Goal: Book appointment/travel/reservation: Book appointment/travel/reservation

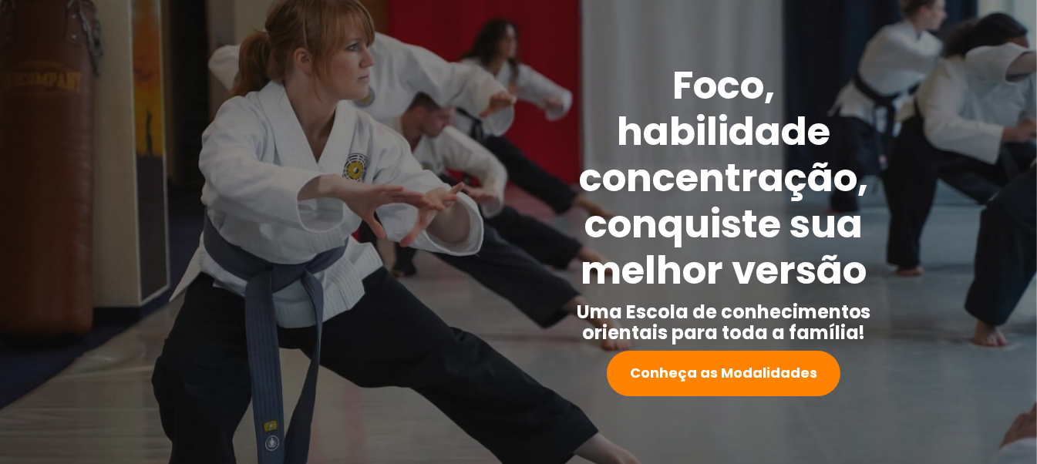
scroll to position [231, 0]
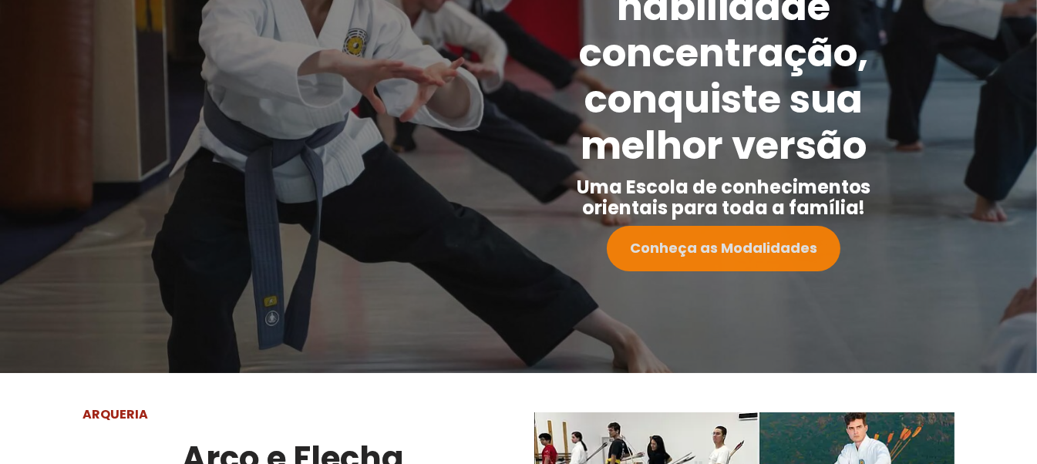
click at [749, 248] on strong "Conheça as Modalidades" at bounding box center [723, 247] width 187 height 19
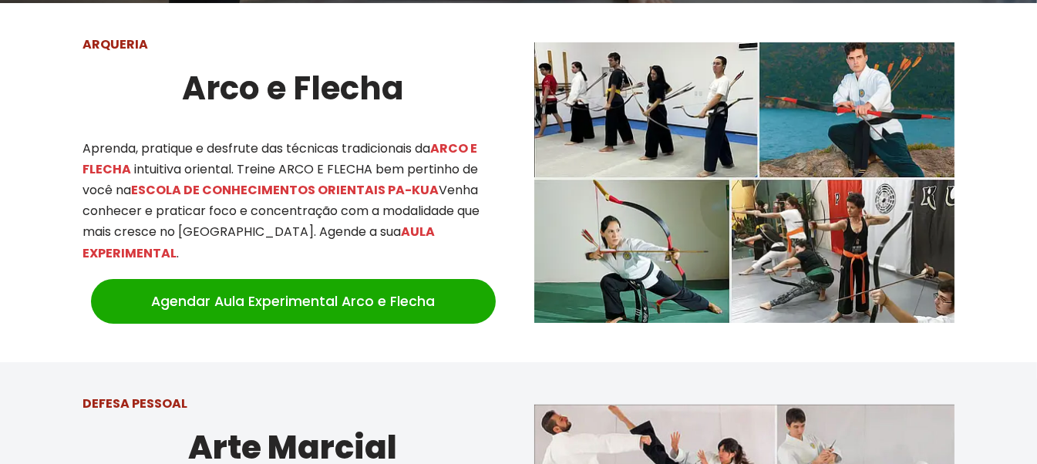
scroll to position [603, 0]
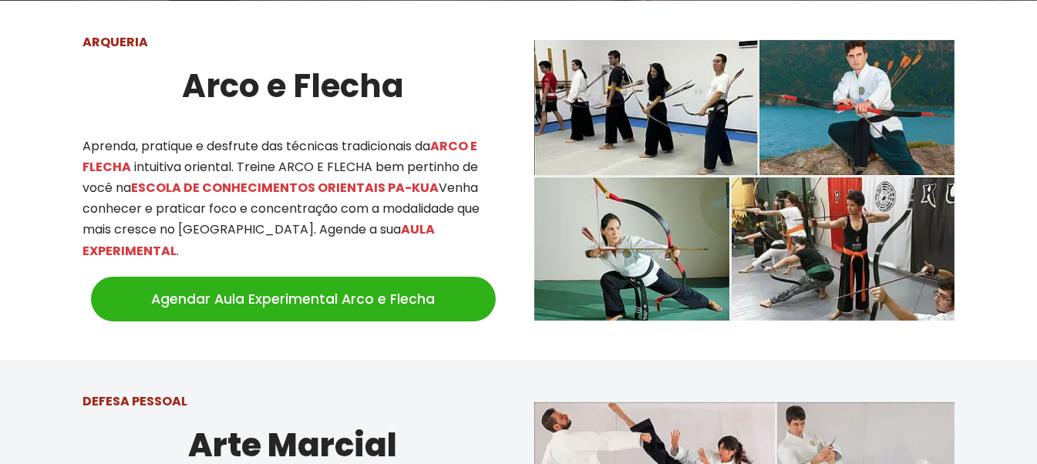
click at [272, 277] on link "Agendar Aula Experimental Arco e Flecha" at bounding box center [293, 299] width 405 height 45
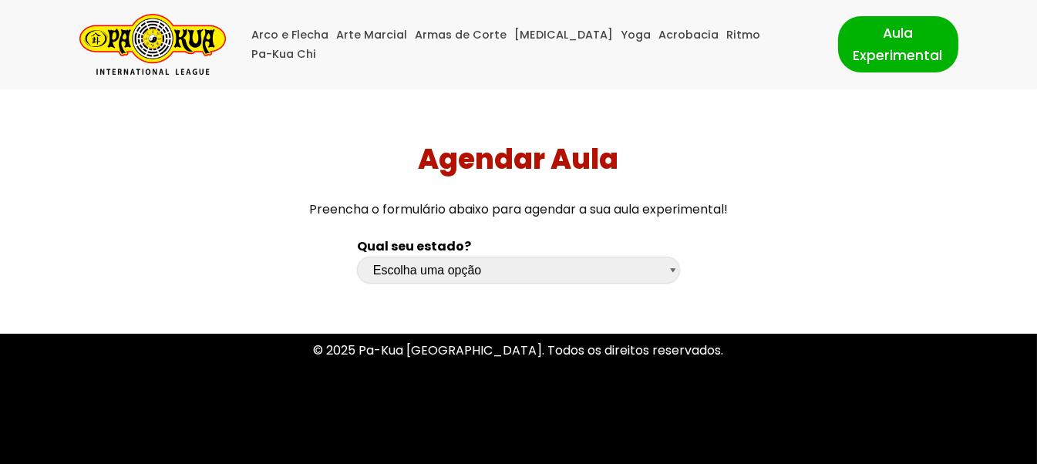
click at [676, 267] on select "Escolha uma opção [GEOGRAPHIC_DATA] [GEOGRAPHIC_DATA] [GEOGRAPHIC_DATA] [GEOGRA…" at bounding box center [518, 270] width 323 height 27
select select "pr"
click at [357, 257] on select "Escolha uma opção [GEOGRAPHIC_DATA] [GEOGRAPHIC_DATA] [GEOGRAPHIC_DATA] [GEOGRA…" at bounding box center [518, 270] width 323 height 27
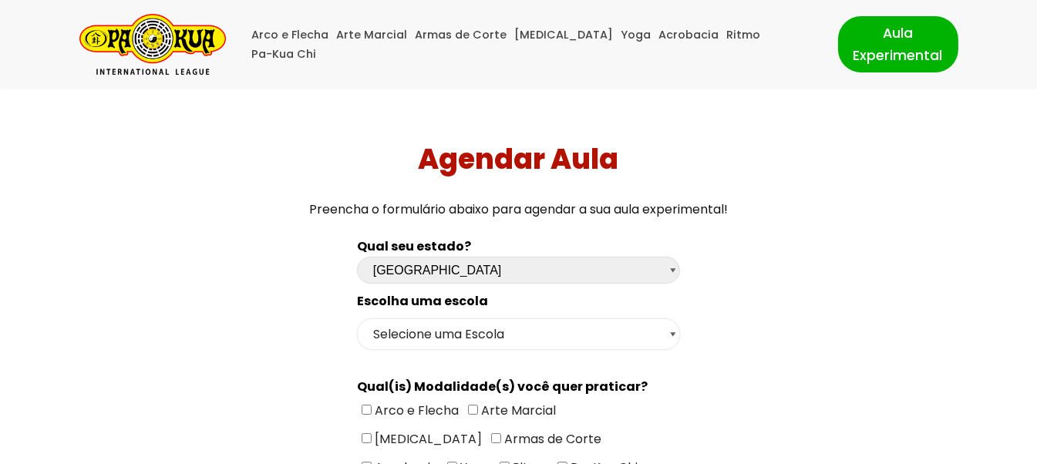
click at [675, 330] on select "Selecione uma Escola Curitiba - Escola Batel Curitiba - Escola Juvevê Fazenda […" at bounding box center [518, 334] width 323 height 32
select select "Curitiba - Escola Juvevê"
click at [357, 318] on select "Selecione uma Escola Curitiba - Escola Batel Curitiba - Escola Juvevê Fazenda […" at bounding box center [518, 334] width 323 height 32
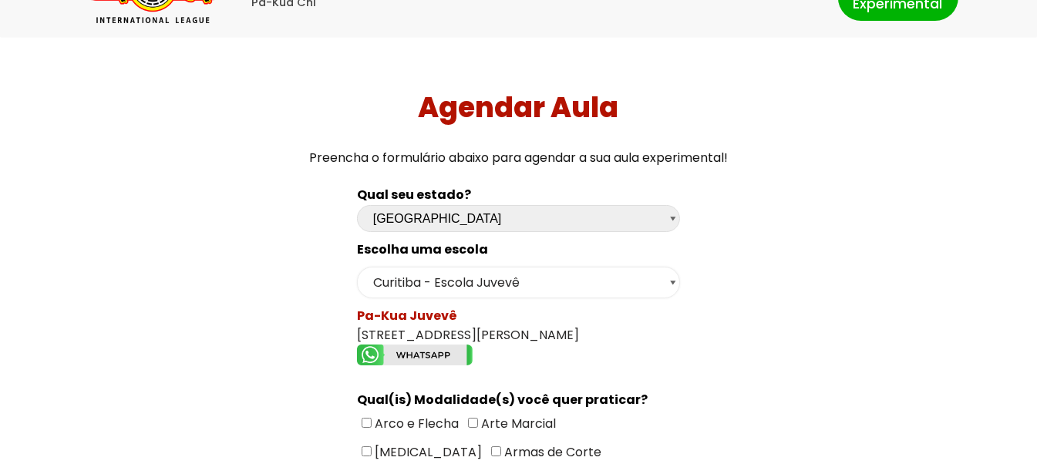
scroll to position [76, 0]
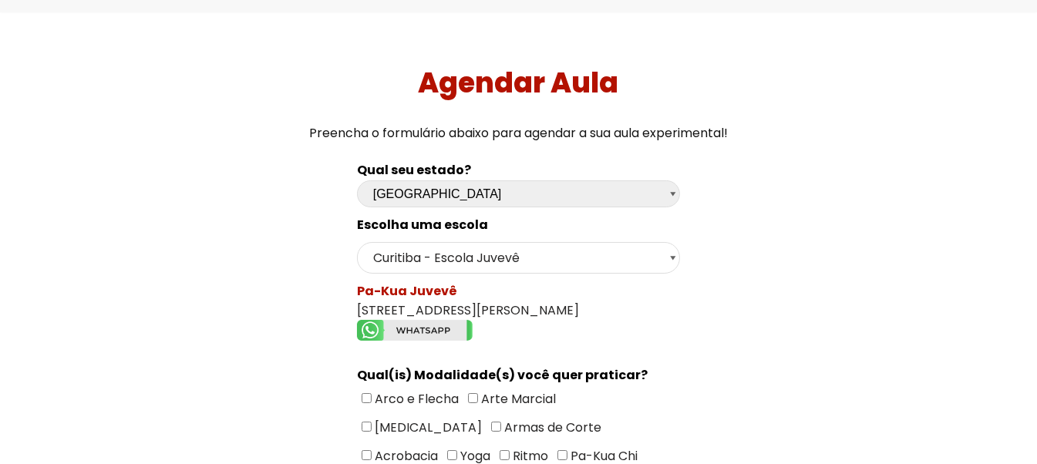
click at [375, 328] on img "Formulário de contacto" at bounding box center [415, 330] width 116 height 21
